Goal: Task Accomplishment & Management: Use online tool/utility

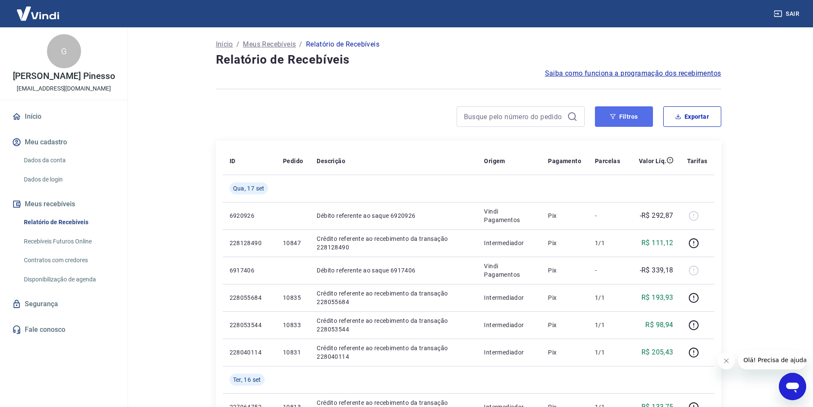
click at [636, 117] on button "Filtros" at bounding box center [624, 116] width 58 height 20
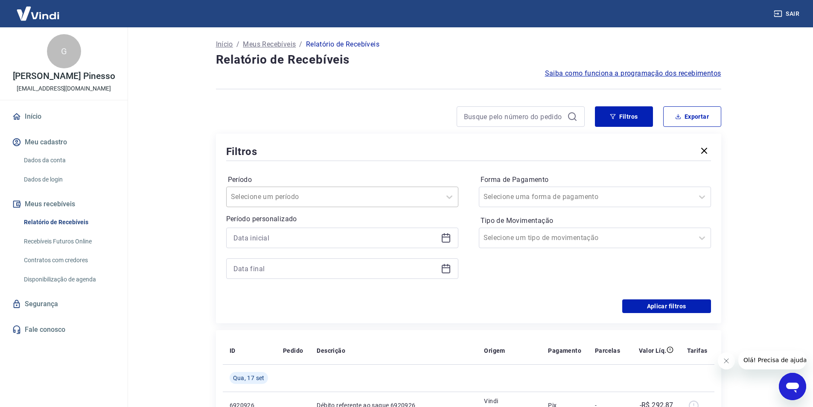
click at [395, 199] on div at bounding box center [334, 197] width 206 height 12
click at [437, 169] on div "Período option Limpar Filtro focused, 1 of 7. 7 results available. Use Up and D…" at bounding box center [468, 231] width 485 height 137
click at [433, 237] on input at bounding box center [335, 237] width 204 height 13
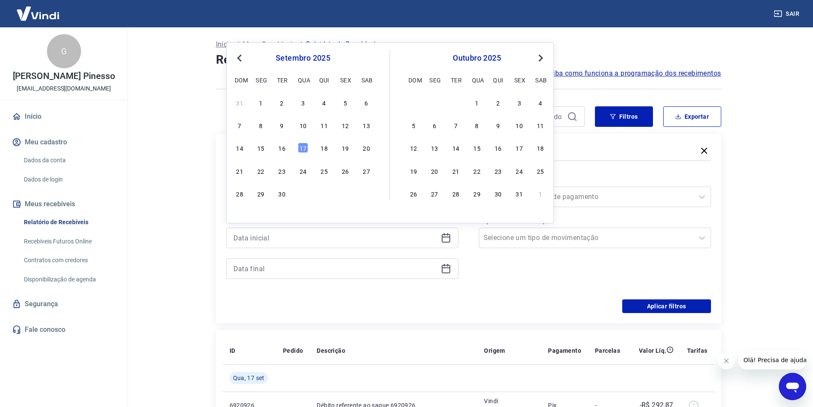
click at [239, 61] on button "Previous Month" at bounding box center [239, 58] width 10 height 10
click at [344, 104] on div "1" at bounding box center [345, 102] width 10 height 10
type input "[DATE]"
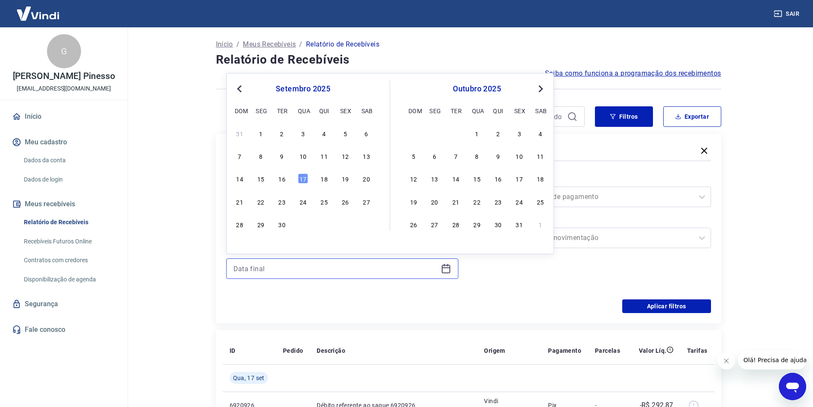
click at [310, 273] on input at bounding box center [335, 268] width 204 height 13
click at [240, 87] on span "Previous Month" at bounding box center [240, 89] width 0 height 10
click at [240, 245] on div "31" at bounding box center [240, 247] width 10 height 10
type input "[DATE]"
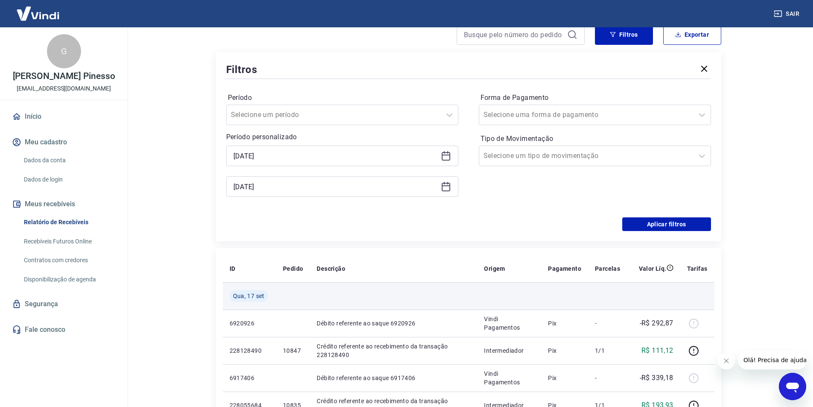
scroll to position [85, 0]
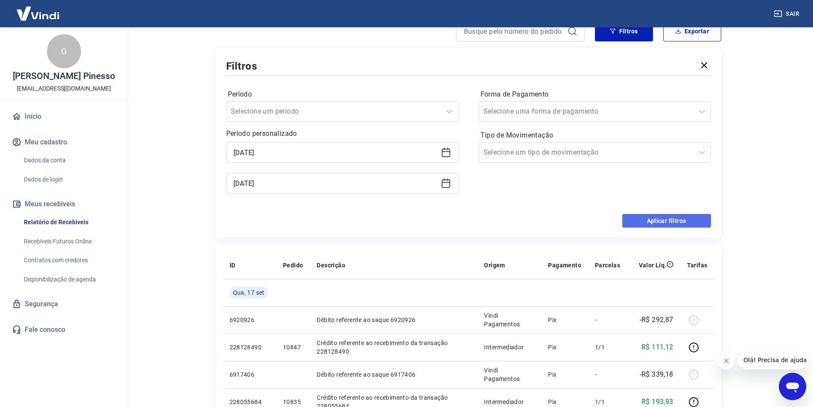
click at [664, 219] on button "Aplicar filtros" at bounding box center [666, 221] width 89 height 14
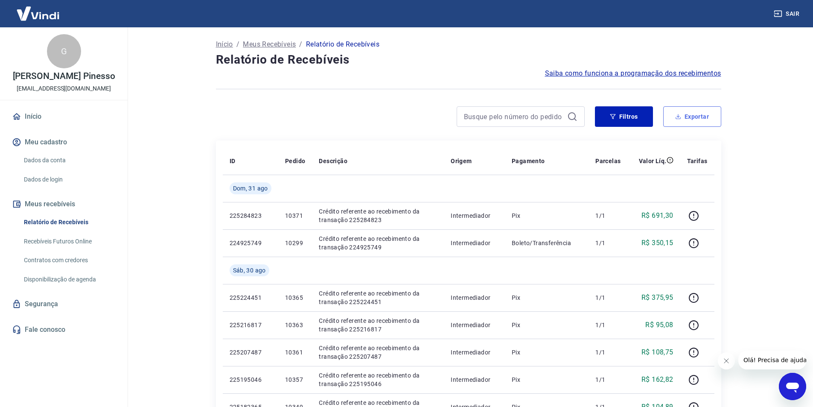
click at [697, 121] on button "Exportar" at bounding box center [692, 116] width 58 height 20
type input "[DATE]"
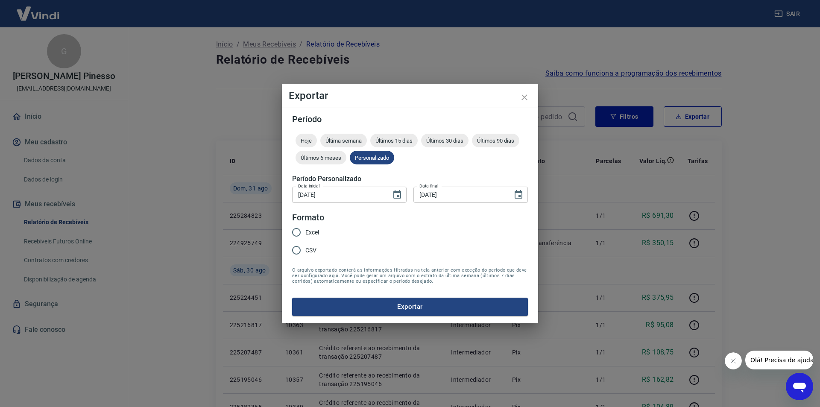
click at [305, 232] on input "Excel" at bounding box center [296, 232] width 18 height 18
radio input "true"
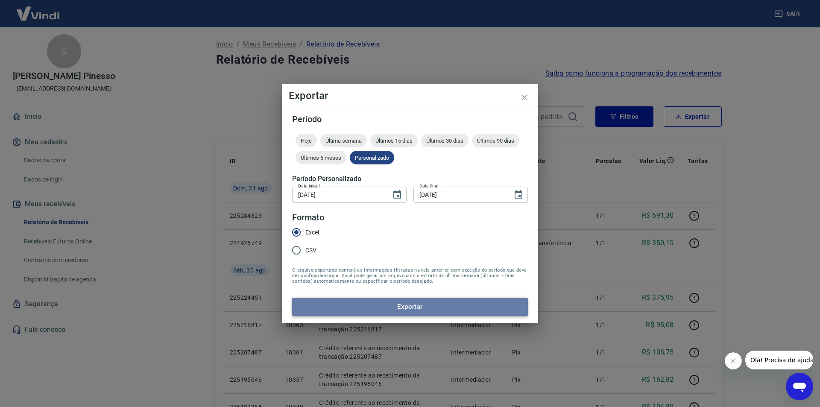
click at [432, 313] on button "Exportar" at bounding box center [410, 307] width 236 height 18
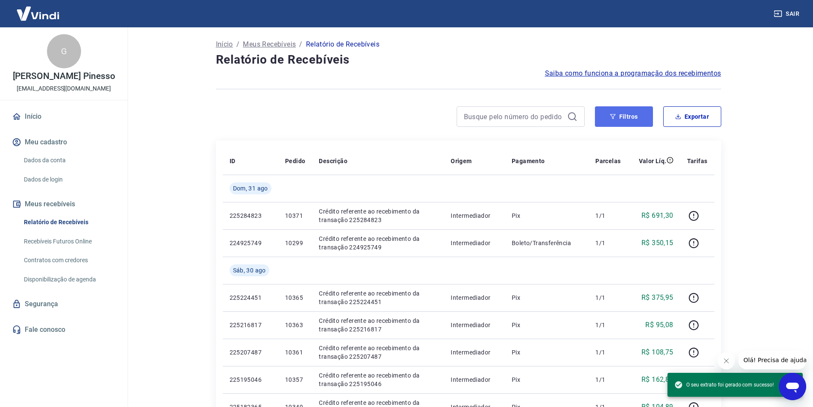
click at [626, 115] on button "Filtros" at bounding box center [624, 116] width 58 height 20
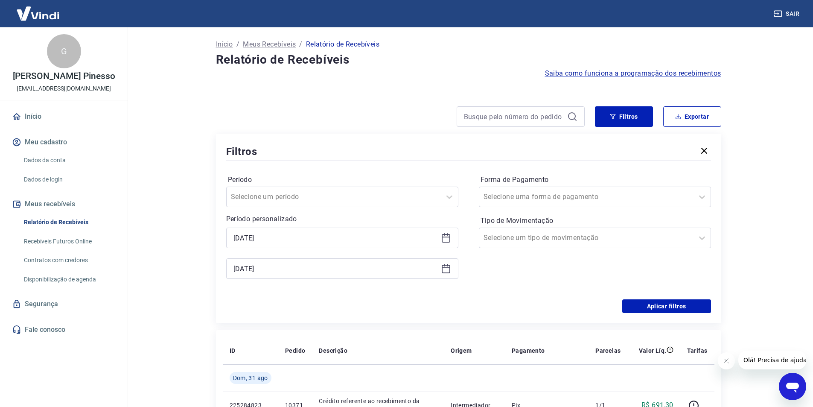
click at [447, 239] on icon at bounding box center [446, 238] width 10 height 10
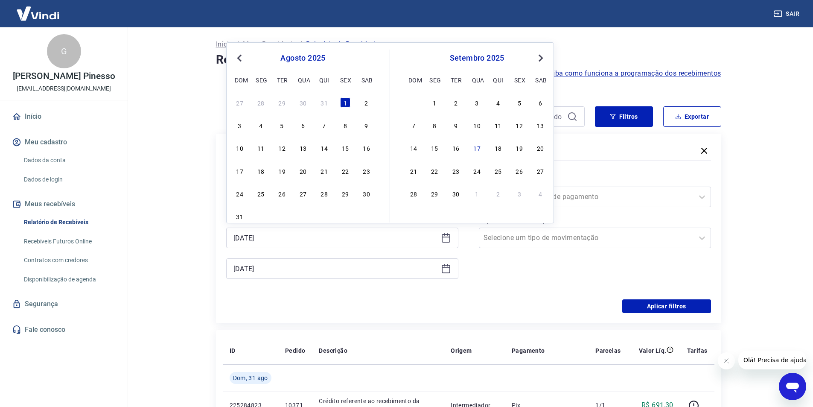
click at [240, 60] on span "Previous Month" at bounding box center [240, 58] width 0 height 10
click at [281, 102] on div "1" at bounding box center [282, 102] width 10 height 10
type input "[DATE]"
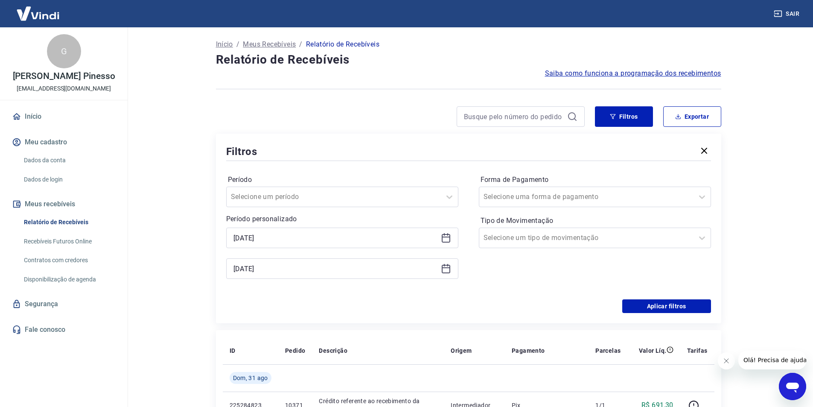
click at [444, 271] on icon at bounding box center [446, 268] width 10 height 10
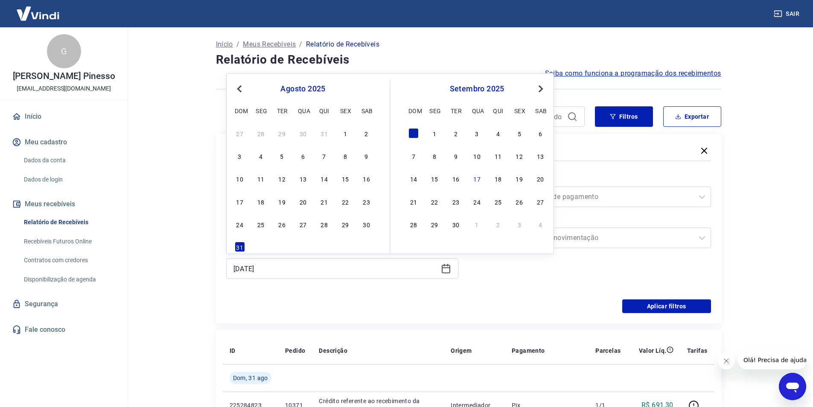
click at [235, 90] on button "Previous Month" at bounding box center [239, 89] width 10 height 10
click at [328, 225] on div "31" at bounding box center [324, 224] width 10 height 10
type input "[DATE]"
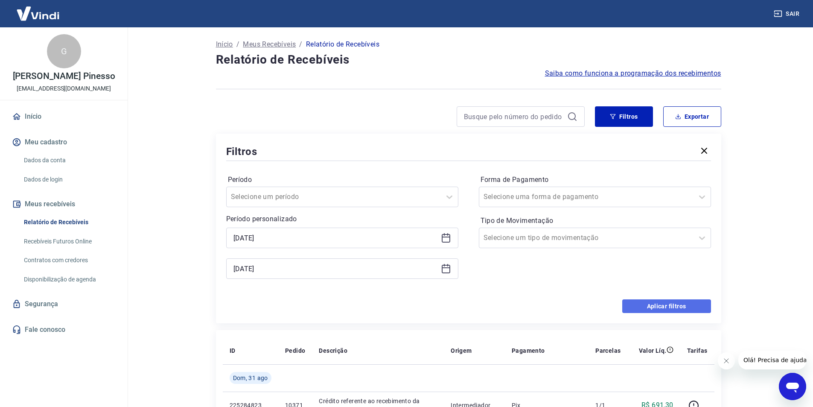
click at [676, 308] on button "Aplicar filtros" at bounding box center [666, 306] width 89 height 14
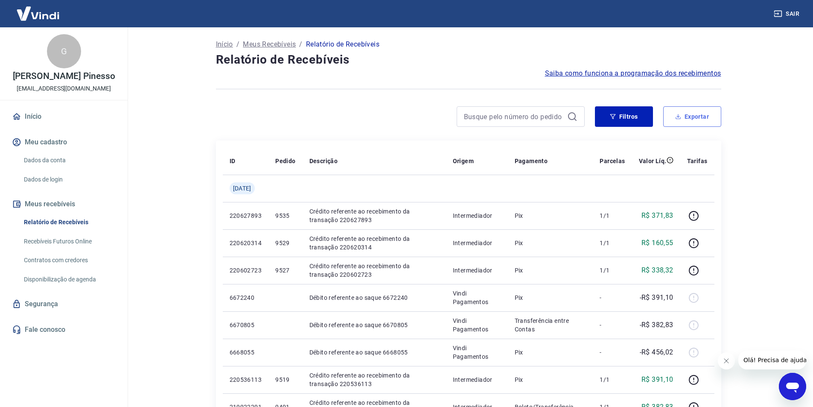
click at [696, 120] on button "Exportar" at bounding box center [692, 116] width 58 height 20
type input "[DATE]"
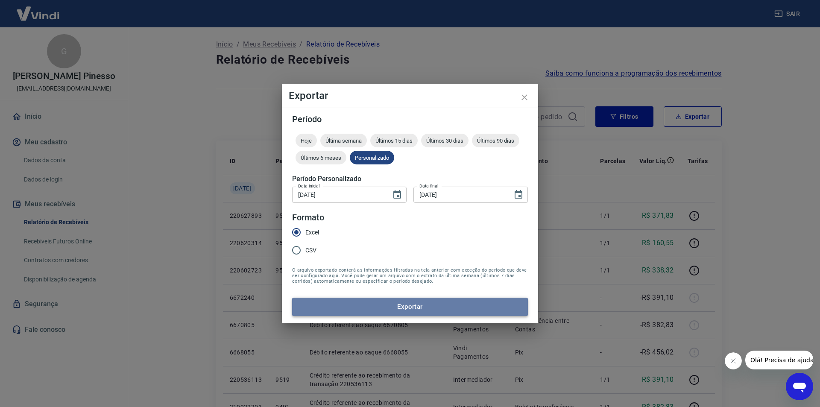
click at [420, 307] on button "Exportar" at bounding box center [410, 307] width 236 height 18
